Goal: Find specific page/section

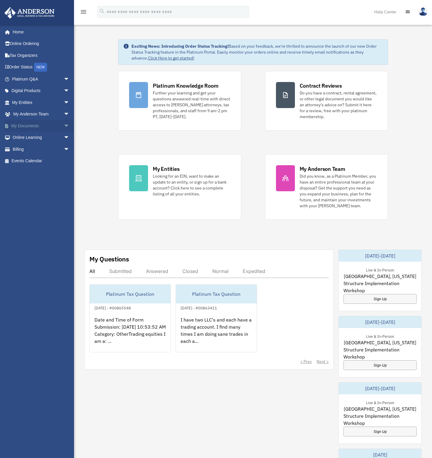
click at [35, 124] on link "My Documents arrow_drop_down" at bounding box center [41, 126] width 74 height 12
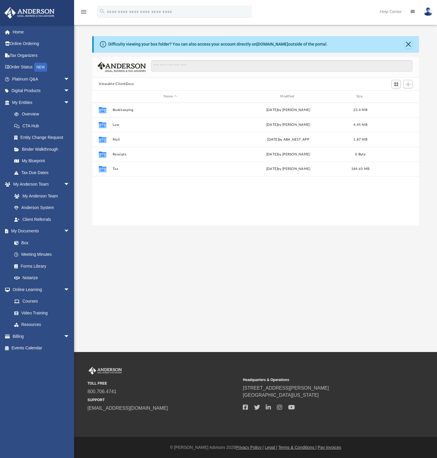
scroll to position [130, 322]
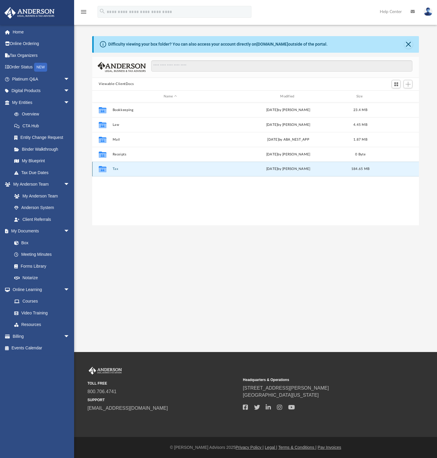
click at [117, 167] on button "Tax" at bounding box center [170, 169] width 115 height 4
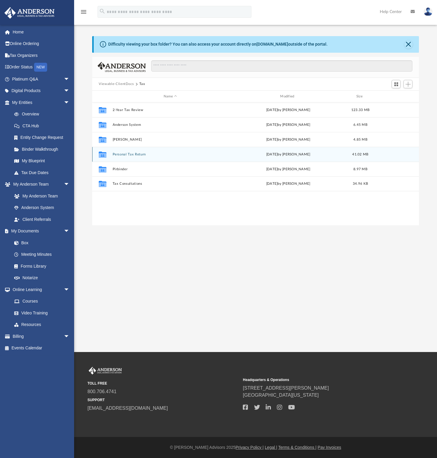
click at [125, 154] on button "Personal Tax Return" at bounding box center [170, 155] width 115 height 4
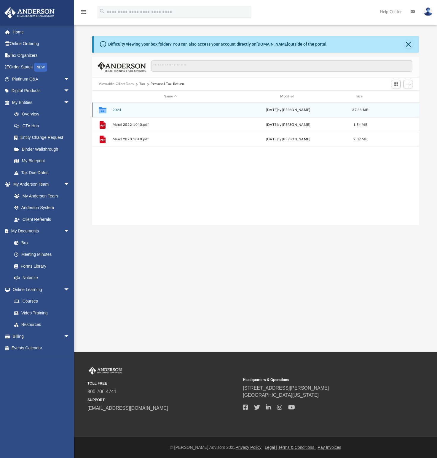
click at [116, 111] on button "2024" at bounding box center [170, 110] width 115 height 4
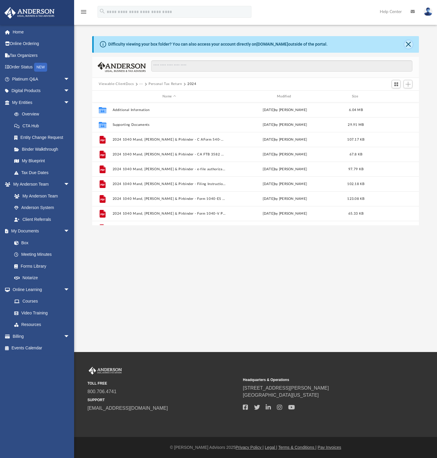
click at [408, 44] on button "Close" at bounding box center [408, 44] width 8 height 8
